Goal: Information Seeking & Learning: Find specific fact

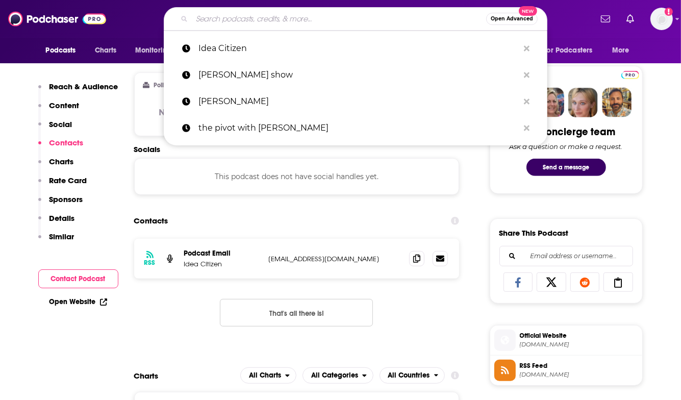
click at [259, 22] on input "Search podcasts, credits, & more..." at bounding box center [339, 19] width 294 height 16
paste input "InspiredInsider"
type input "InspiredInsider"
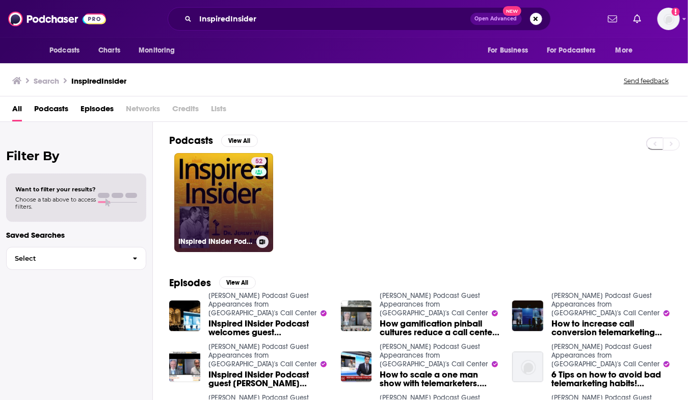
click at [220, 205] on link "52 INspired INsider Podcast" at bounding box center [223, 202] width 99 height 99
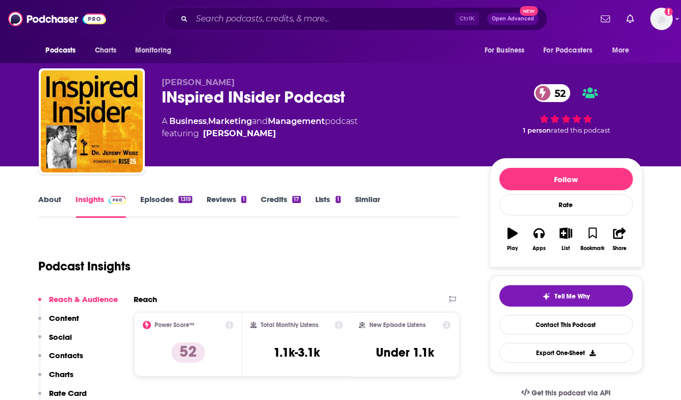
drag, startPoint x: 271, startPoint y: 133, endPoint x: 220, endPoint y: 125, distance: 51.6
click at [220, 125] on div "A Business , Marketing and Management podcast featuring [PERSON_NAME]" at bounding box center [260, 127] width 196 height 24
click at [269, 135] on span "featuring [PERSON_NAME]" at bounding box center [260, 133] width 196 height 12
click at [269, 134] on span "featuring [PERSON_NAME]" at bounding box center [260, 133] width 196 height 12
drag, startPoint x: 269, startPoint y: 134, endPoint x: 214, endPoint y: 132, distance: 54.6
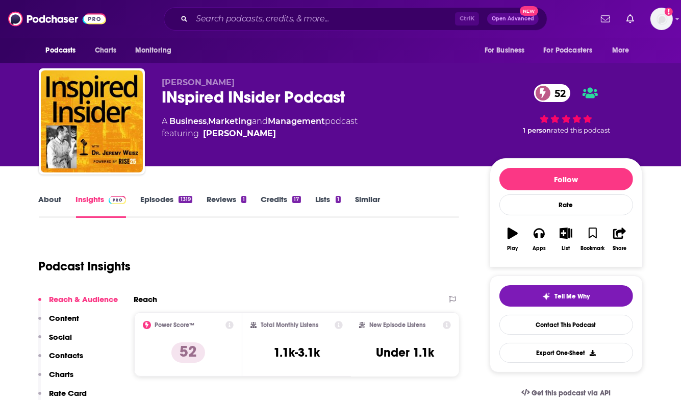
click at [214, 132] on span "featuring [PERSON_NAME]" at bounding box center [260, 133] width 196 height 12
click at [214, 132] on div "[PERSON_NAME]" at bounding box center [239, 133] width 73 height 12
drag, startPoint x: 370, startPoint y: 119, endPoint x: 163, endPoint y: 86, distance: 209.1
click at [163, 86] on div "[PERSON_NAME] INspired INsider Podcast 52 A Business , Marketing and Management…" at bounding box center [317, 119] width 311 height 82
copy div "[PERSON_NAME] INspired INsider Podcast 52 A Business , Marketing and Management…"
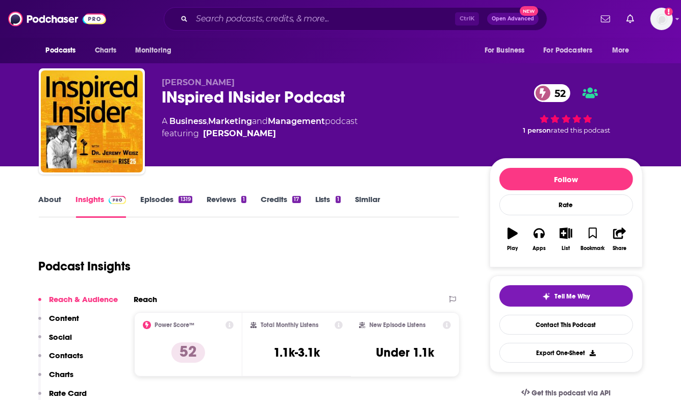
click at [48, 198] on link "About" at bounding box center [50, 205] width 23 height 23
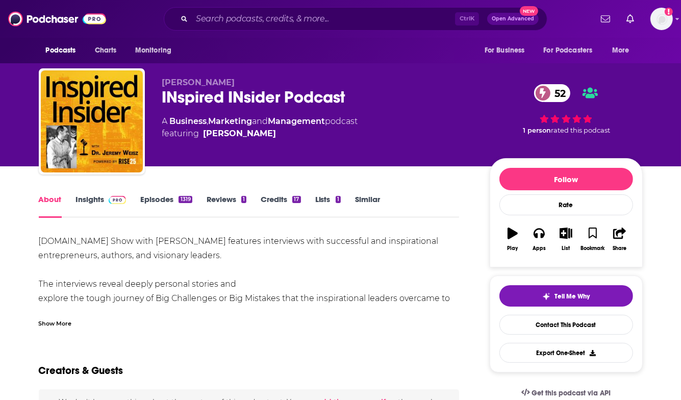
scroll to position [51, 0]
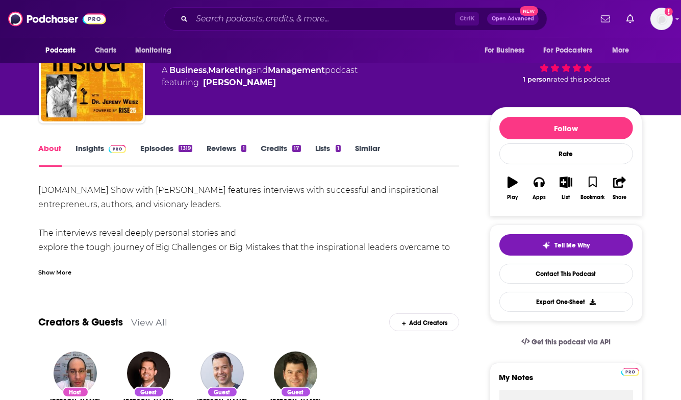
click at [60, 275] on div "Show More" at bounding box center [55, 272] width 33 height 10
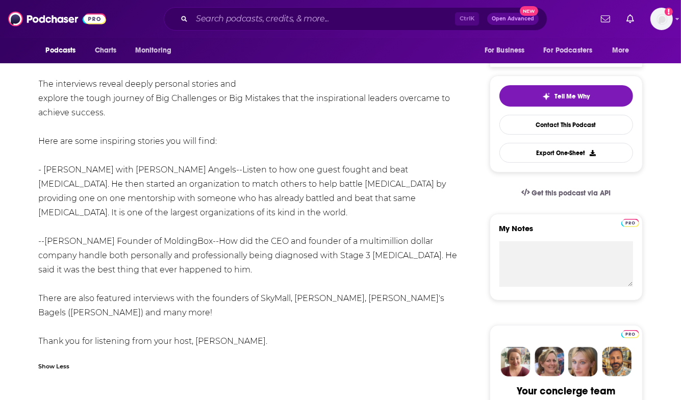
scroll to position [255, 0]
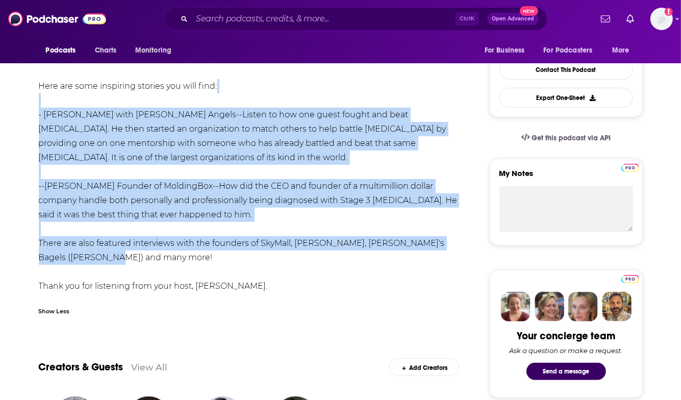
drag, startPoint x: 150, startPoint y: 256, endPoint x: 113, endPoint y: 106, distance: 155.3
click at [113, 106] on div "[DOMAIN_NAME] Show with [PERSON_NAME] features interviews with successful and i…" at bounding box center [249, 136] width 421 height 314
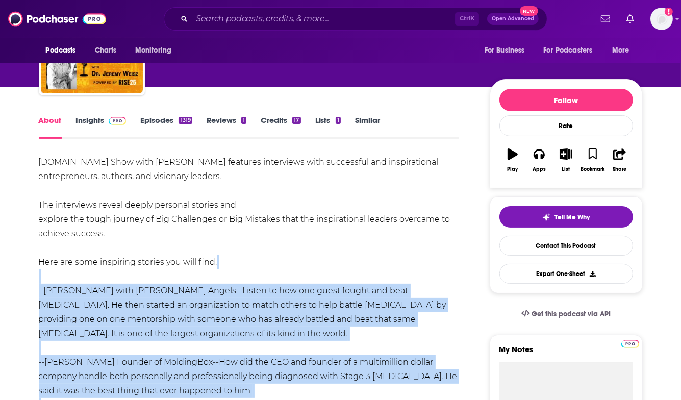
scroll to position [51, 0]
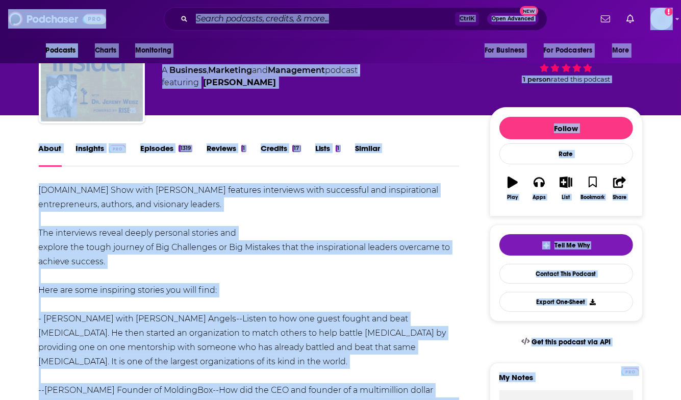
click at [127, 214] on div "[DOMAIN_NAME] Show with [PERSON_NAME] features interviews with successful and i…" at bounding box center [249, 340] width 421 height 314
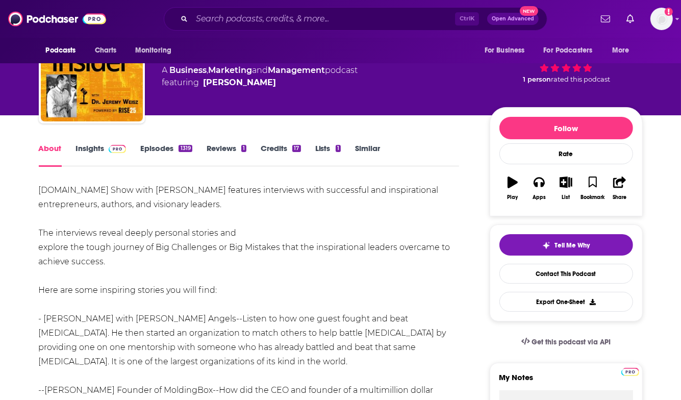
click at [67, 187] on div "[DOMAIN_NAME] Show with [PERSON_NAME] features interviews with successful and i…" at bounding box center [249, 340] width 421 height 314
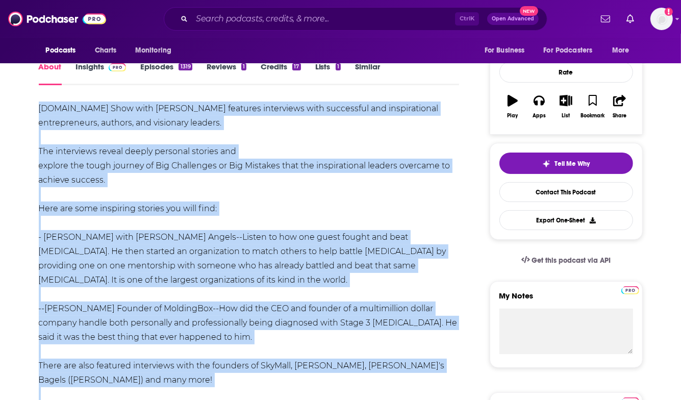
scroll to position [144, 0]
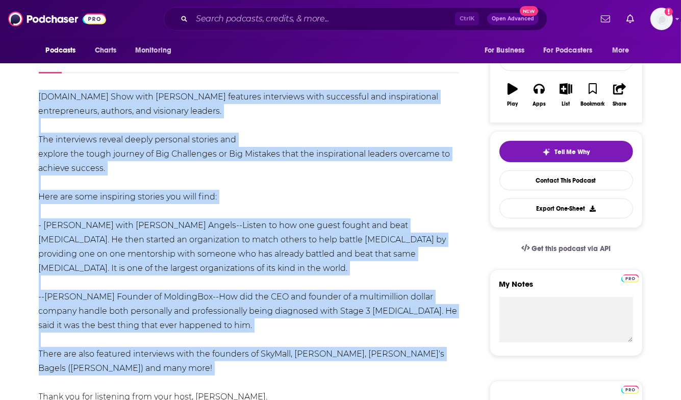
drag, startPoint x: 67, startPoint y: 187, endPoint x: 219, endPoint y: 371, distance: 238.7
click at [219, 371] on div "[DOMAIN_NAME] Show with [PERSON_NAME] features interviews with successful and i…" at bounding box center [249, 247] width 421 height 314
copy div "[DOMAIN_NAME] Show with [PERSON_NAME] features interviews with successful and i…"
click at [321, 193] on div "[DOMAIN_NAME] Show with [PERSON_NAME] features interviews with successful and i…" at bounding box center [249, 247] width 421 height 314
